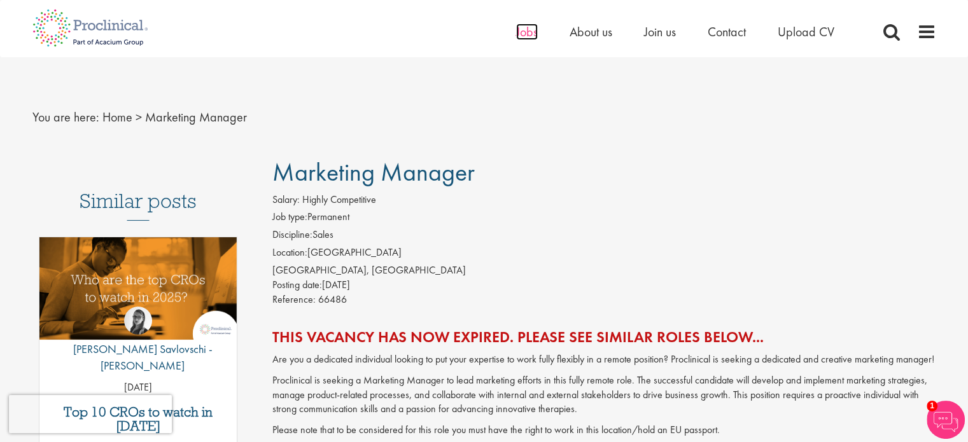
click at [527, 32] on span "Jobs" at bounding box center [527, 32] width 22 height 17
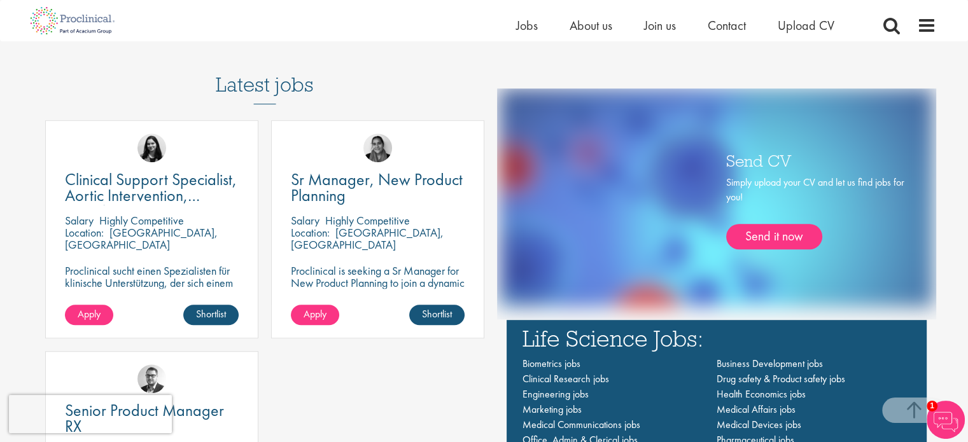
scroll to position [703, 0]
click at [789, 238] on link "Send it now" at bounding box center [774, 236] width 96 height 25
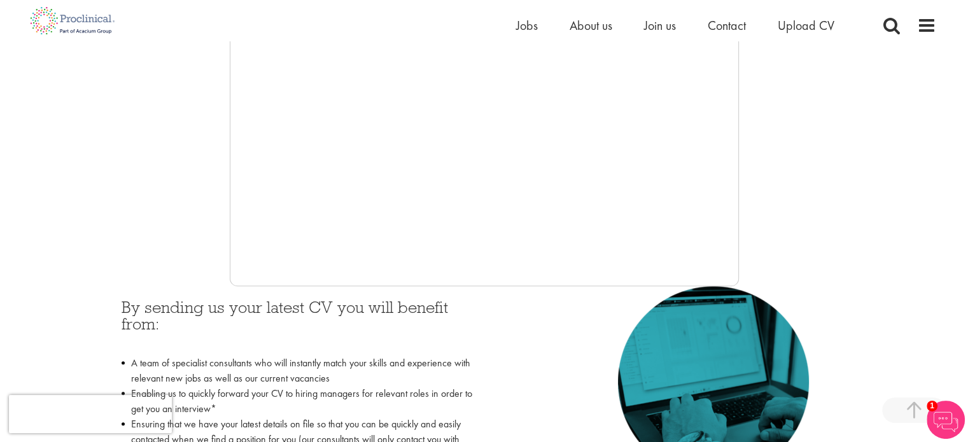
scroll to position [356, 0]
